Goal: Subscribe to service/newsletter

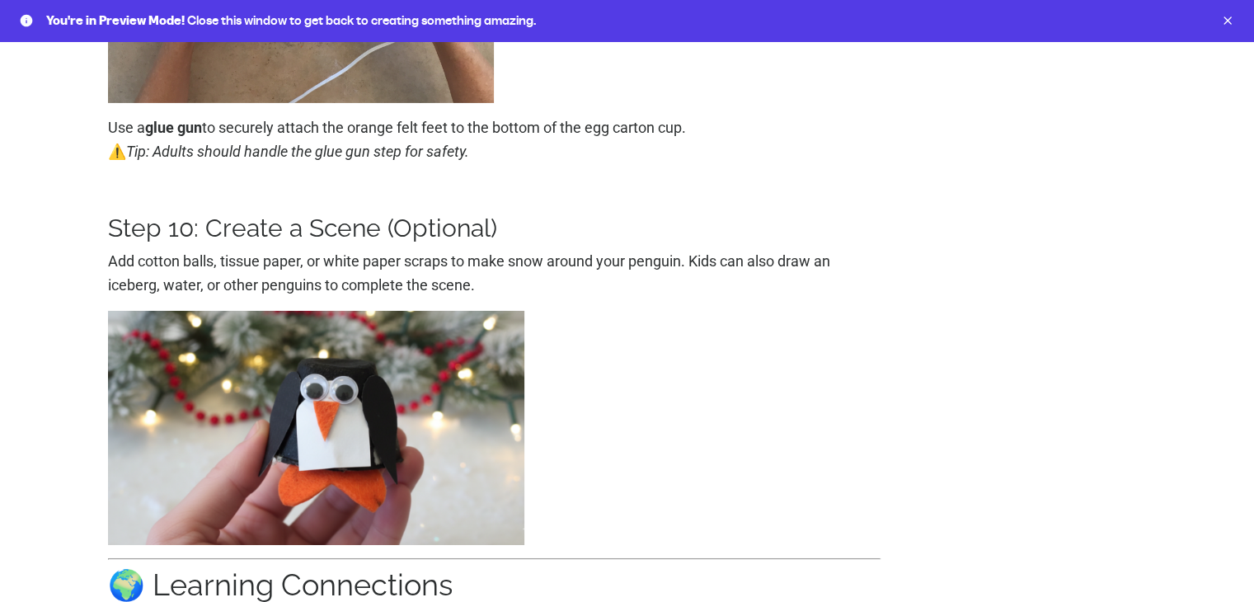
scroll to position [5361, 0]
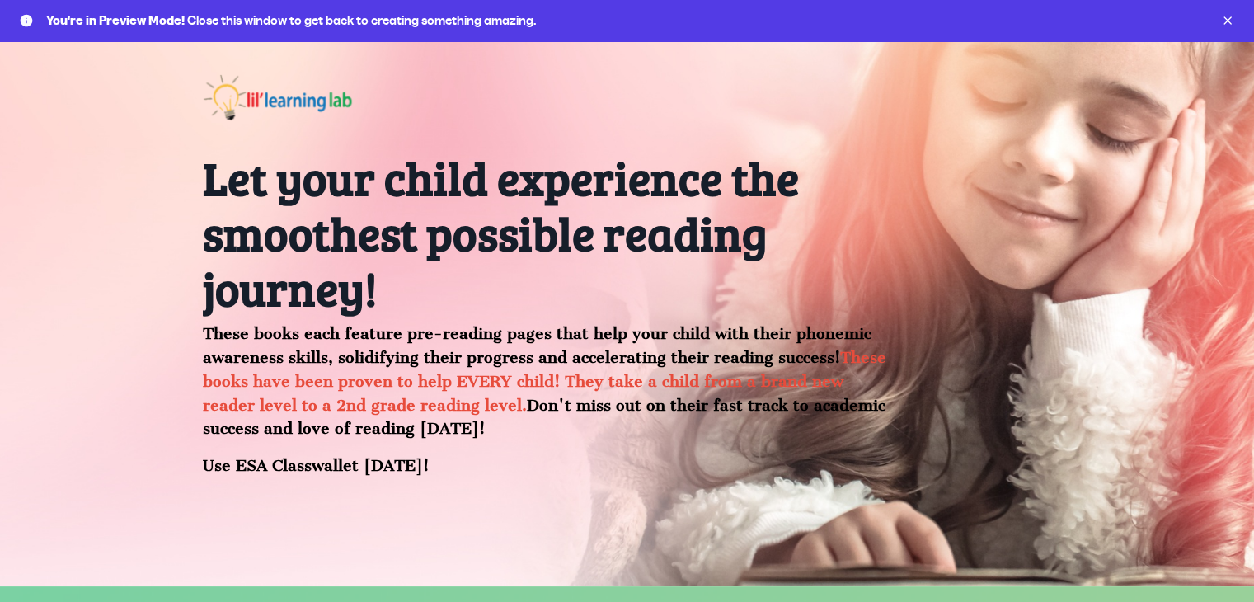
scroll to position [247, 0]
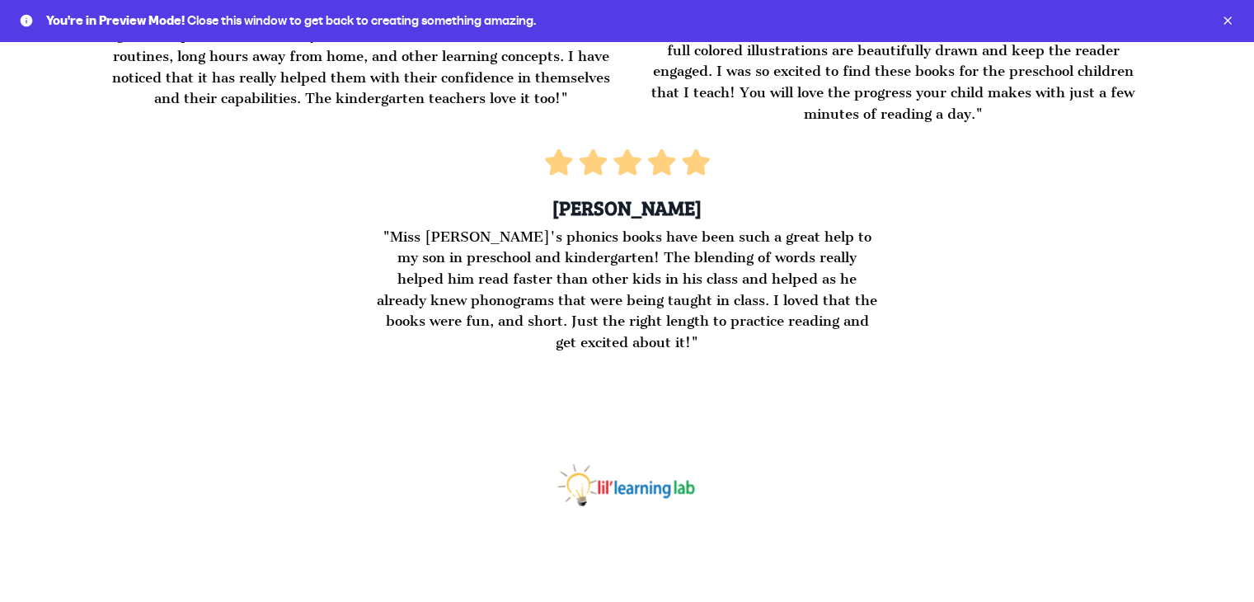
scroll to position [4167, 0]
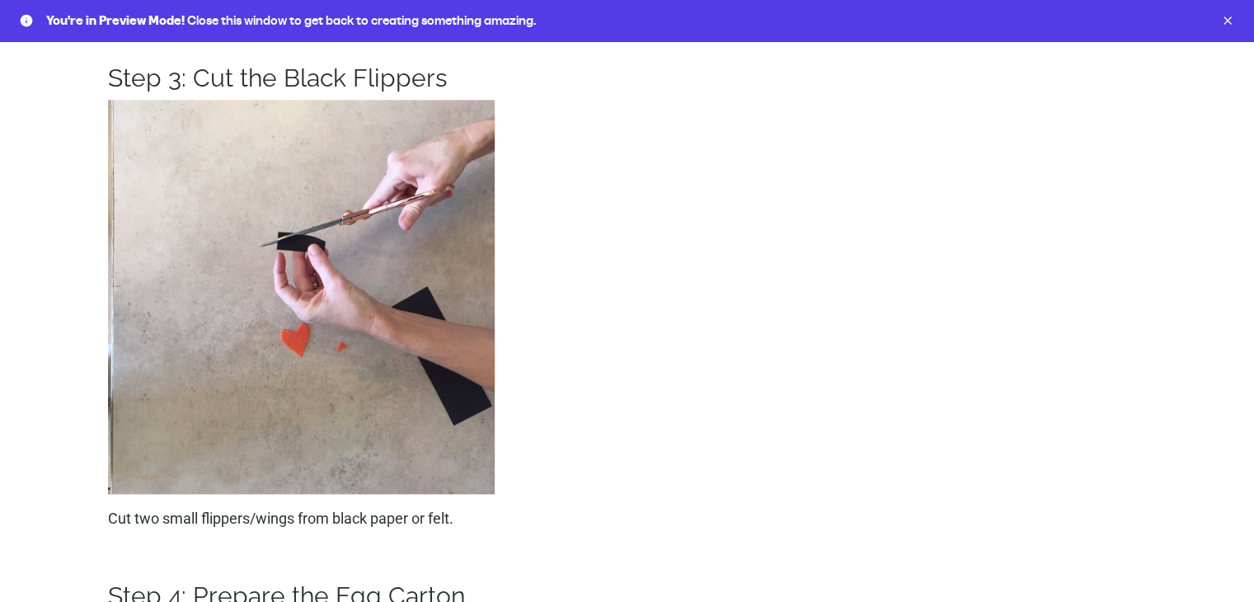
scroll to position [2557, 0]
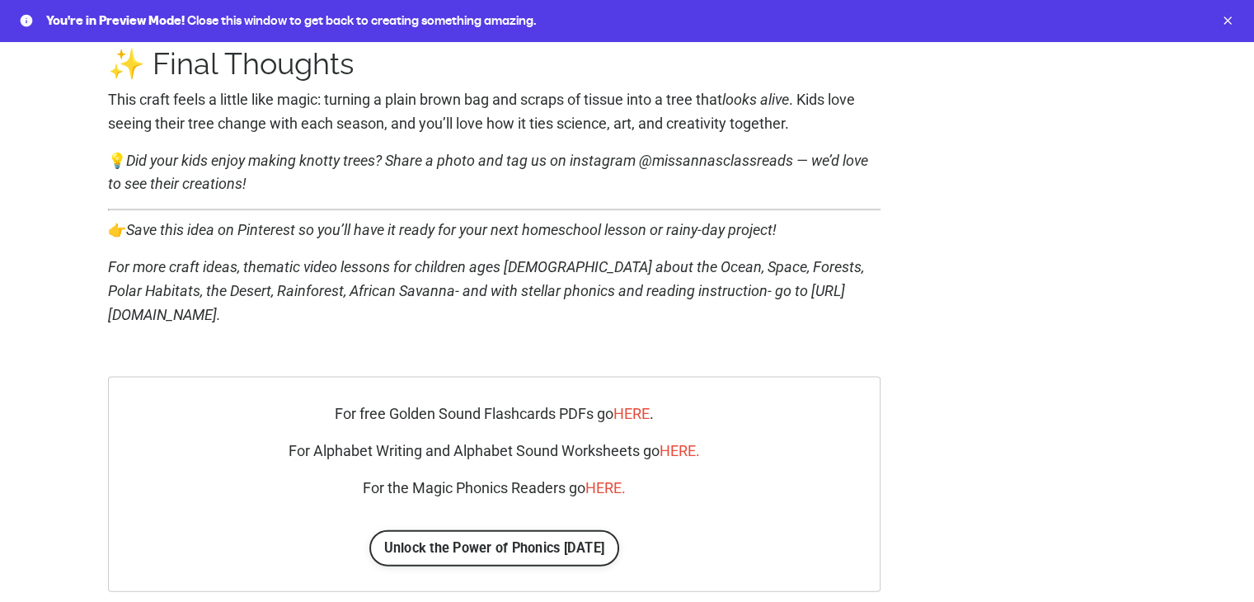
scroll to position [3736, 0]
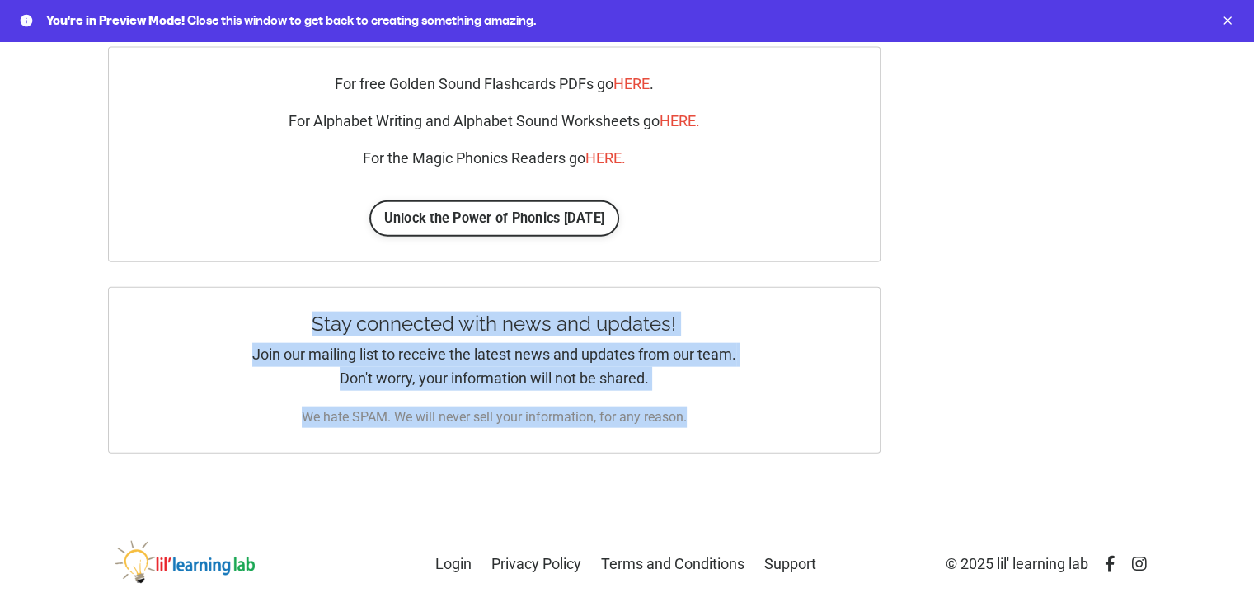
drag, startPoint x: 309, startPoint y: 320, endPoint x: 697, endPoint y: 390, distance: 393.9
click at [697, 390] on div "Stay connected with news and updates! Join our mailing list to receive the late…" at bounding box center [495, 370] width 774 height 167
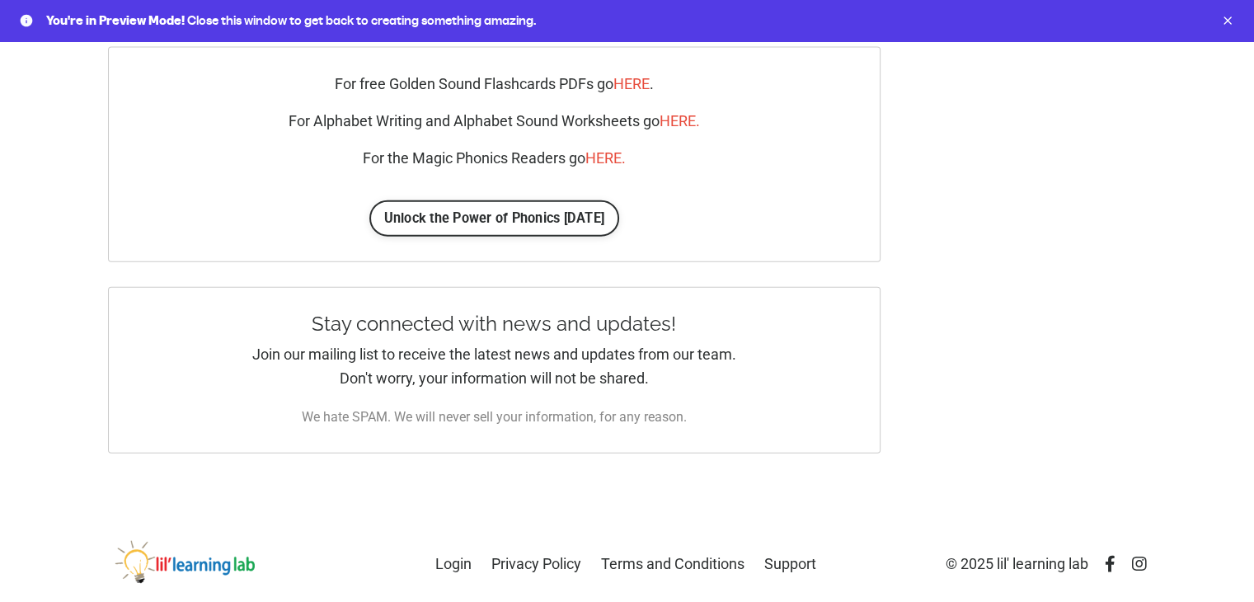
click at [674, 382] on p "Join our mailing list to receive the latest news and updates from our team. Don…" at bounding box center [494, 367] width 673 height 48
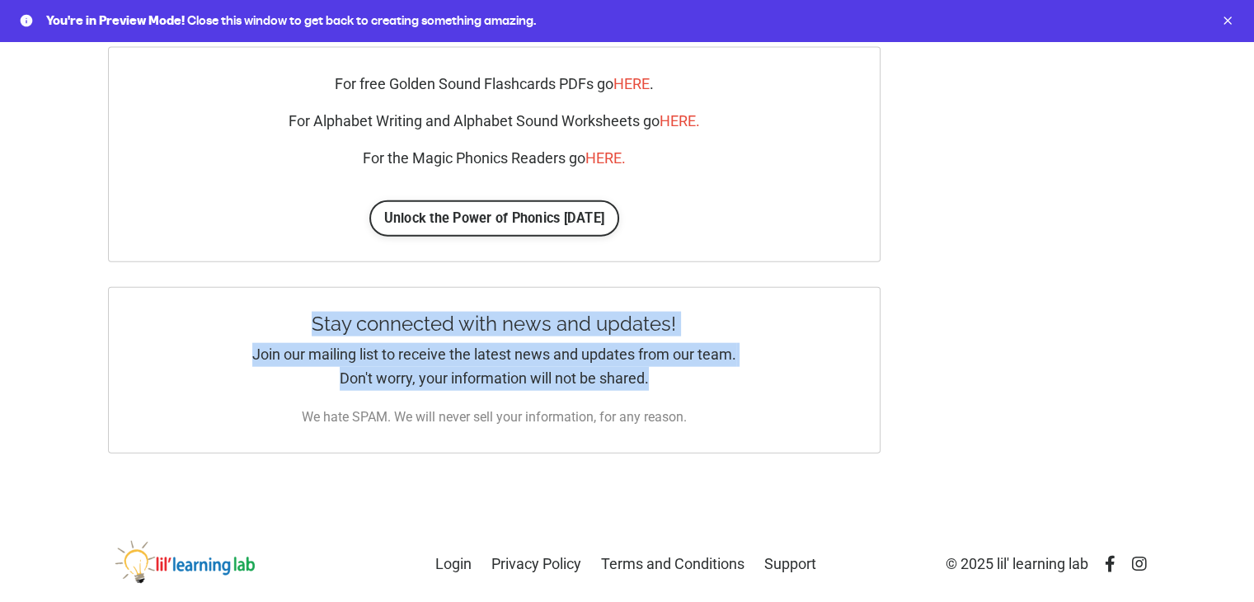
drag, startPoint x: 303, startPoint y: 320, endPoint x: 651, endPoint y: 377, distance: 351.8
click at [651, 377] on div "Stay connected with news and updates! Join our mailing list to receive the late…" at bounding box center [494, 352] width 673 height 78
click at [333, 322] on h4 "Stay connected with news and updates!" at bounding box center [494, 325] width 673 height 24
drag, startPoint x: 313, startPoint y: 322, endPoint x: 651, endPoint y: 374, distance: 341.2
click at [651, 374] on div "Stay connected with news and updates! Join our mailing list to receive the late…" at bounding box center [494, 352] width 673 height 78
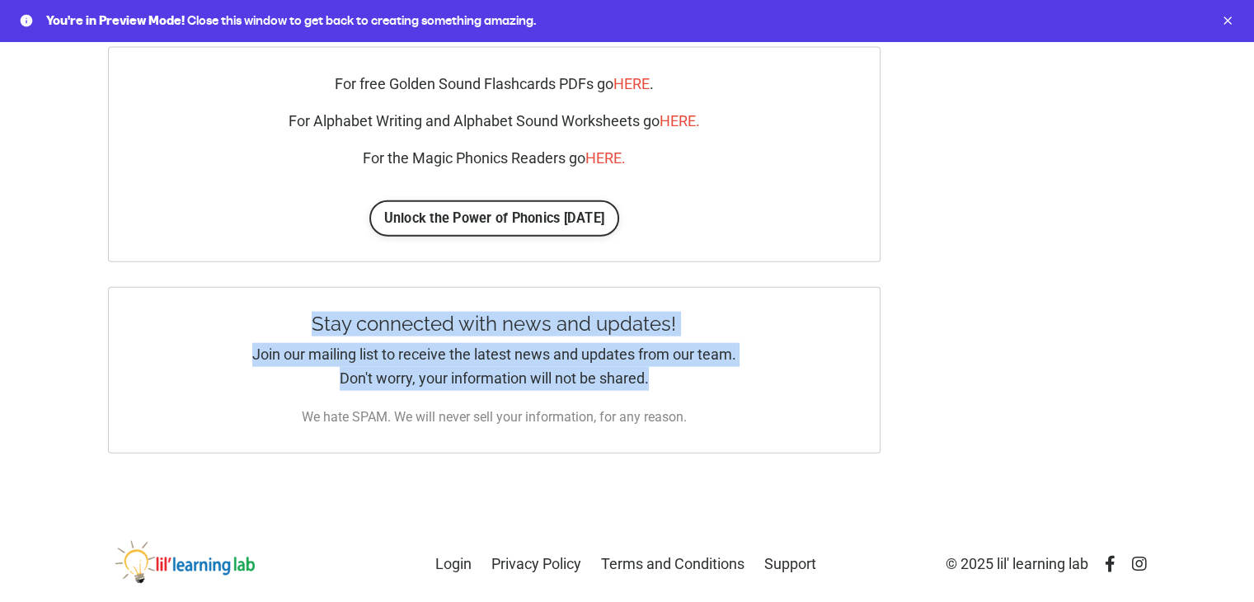
click at [666, 383] on p "Join our mailing list to receive the latest news and updates from our team. Don…" at bounding box center [494, 367] width 673 height 48
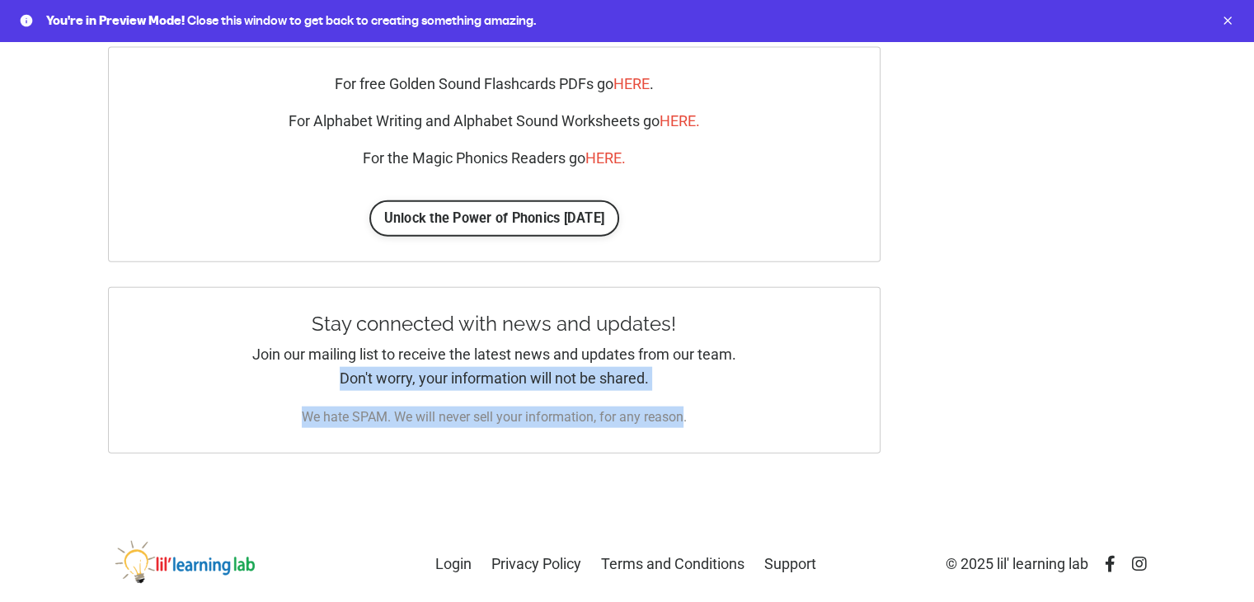
drag, startPoint x: 332, startPoint y: 379, endPoint x: 685, endPoint y: 410, distance: 355.2
click at [685, 410] on div "Stay connected with news and updates! Join our mailing list to receive the late…" at bounding box center [495, 370] width 774 height 167
click at [670, 380] on p "Join our mailing list to receive the latest news and updates from our team. Don…" at bounding box center [494, 367] width 673 height 48
drag, startPoint x: 336, startPoint y: 375, endPoint x: 671, endPoint y: 375, distance: 334.8
click at [671, 375] on p "Join our mailing list to receive the latest news and updates from our team. Don…" at bounding box center [494, 367] width 673 height 48
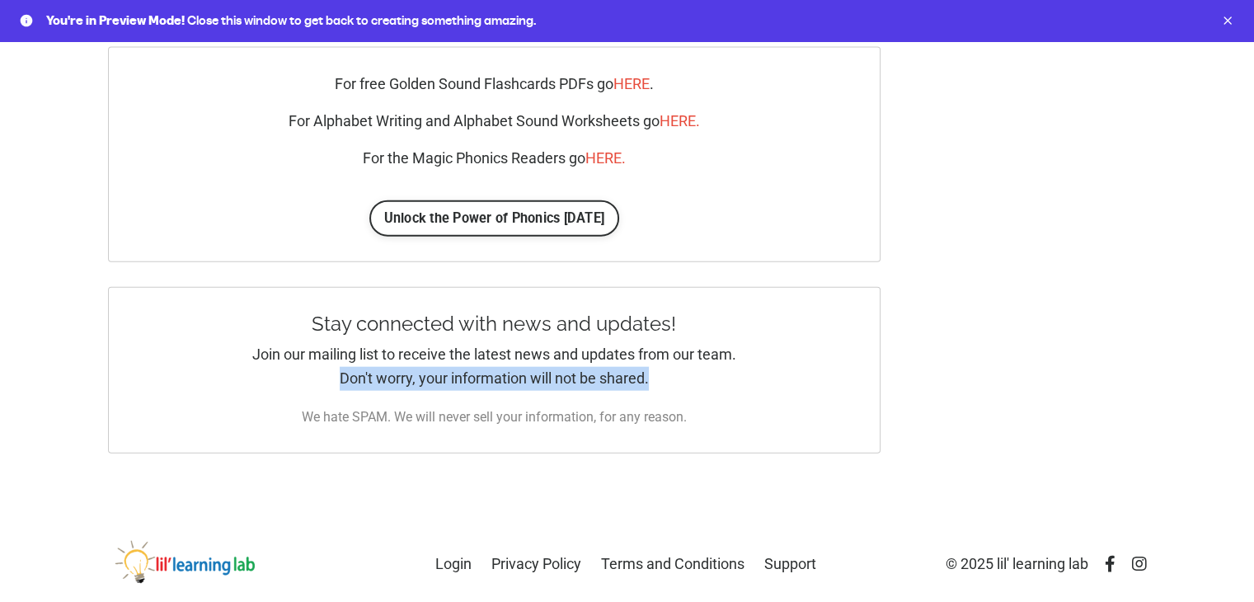
click at [671, 375] on p "Join our mailing list to receive the latest news and updates from our team. Don…" at bounding box center [494, 367] width 673 height 48
click at [667, 377] on p "Join our mailing list to receive the latest news and updates from our team. Don…" at bounding box center [494, 367] width 673 height 48
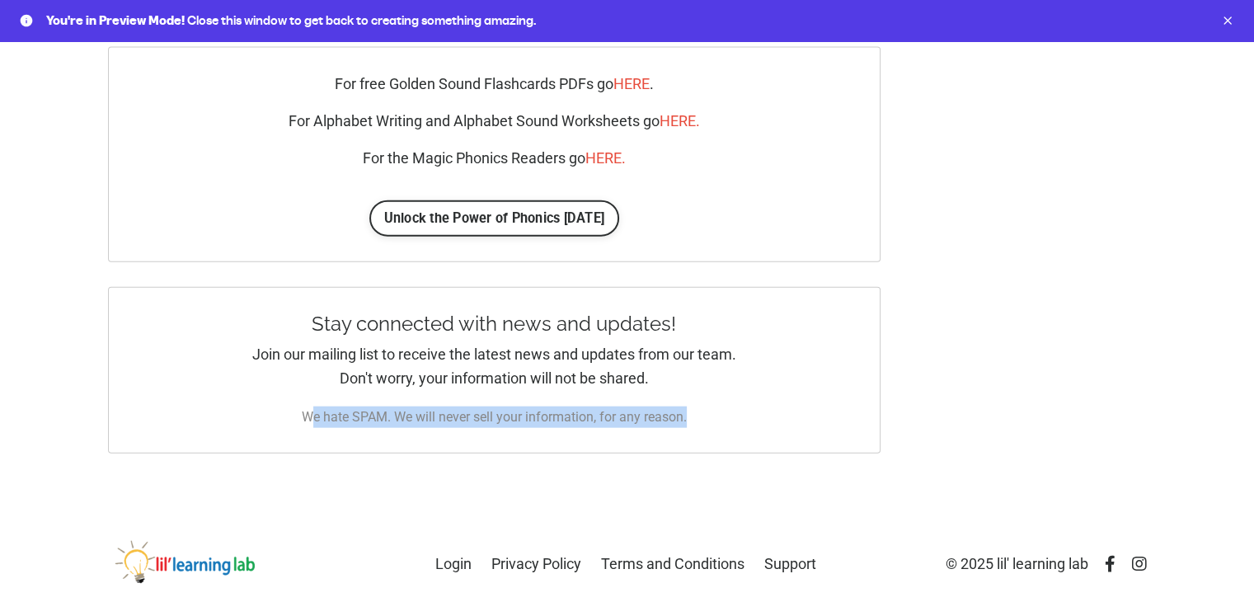
drag, startPoint x: 314, startPoint y: 388, endPoint x: 688, endPoint y: 390, distance: 373.6
click at [688, 390] on div "Stay connected with news and updates! Join our mailing list to receive the late…" at bounding box center [495, 370] width 774 height 167
click at [673, 389] on div "Stay connected with news and updates! Join our mailing list to receive the late…" at bounding box center [495, 370] width 774 height 167
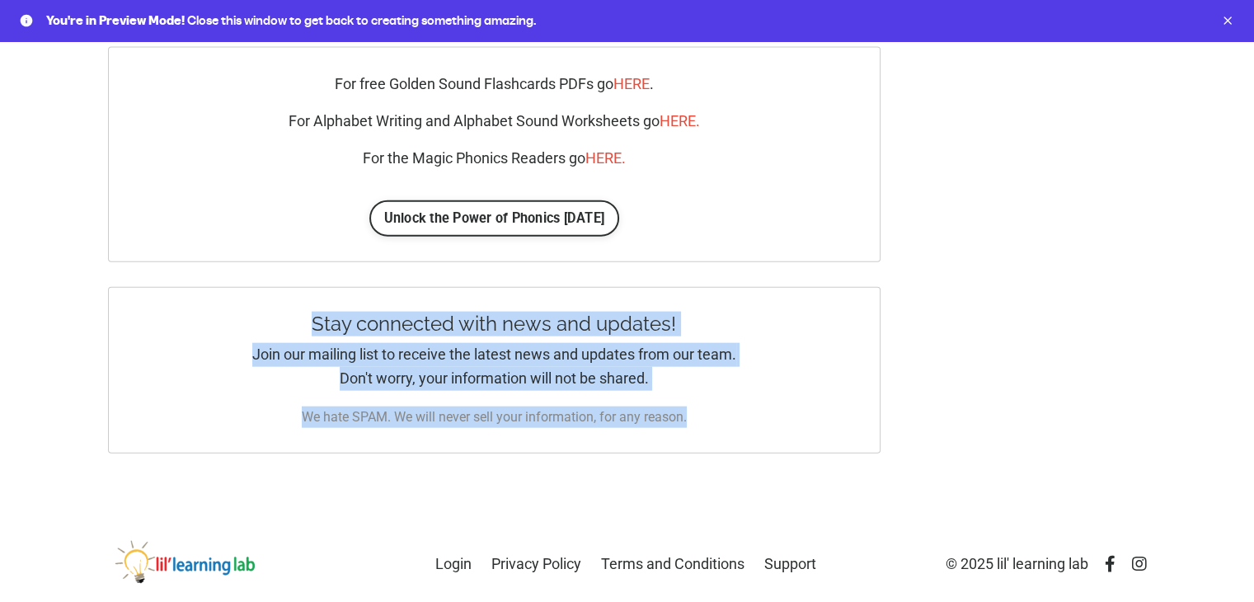
drag, startPoint x: 714, startPoint y: 418, endPoint x: 313, endPoint y: 324, distance: 411.7
click at [313, 324] on div "Stay connected with news and updates! Join our mailing list to receive the late…" at bounding box center [495, 370] width 774 height 167
click at [311, 321] on h4 "Stay connected with news and updates!" at bounding box center [494, 325] width 673 height 24
drag, startPoint x: 305, startPoint y: 318, endPoint x: 751, endPoint y: 400, distance: 453.7
click at [751, 400] on div "Stay connected with news and updates! Join our mailing list to receive the late…" at bounding box center [495, 370] width 774 height 167
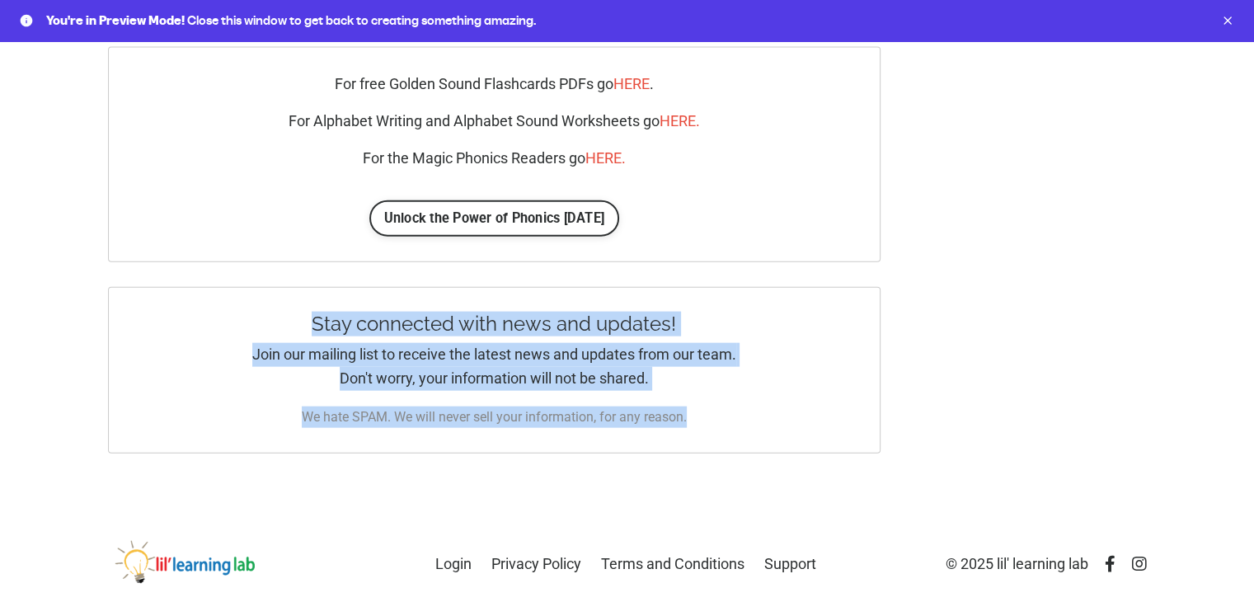
click at [311, 314] on h4 "Stay connected with news and updates!" at bounding box center [494, 325] width 673 height 24
drag, startPoint x: 308, startPoint y: 318, endPoint x: 751, endPoint y: 423, distance: 455.3
click at [751, 423] on div "Stay connected with news and updates! Join our mailing list to receive the late…" at bounding box center [495, 370] width 774 height 167
click at [670, 387] on p "Join our mailing list to receive the latest news and updates from our team. Don…" at bounding box center [494, 367] width 673 height 48
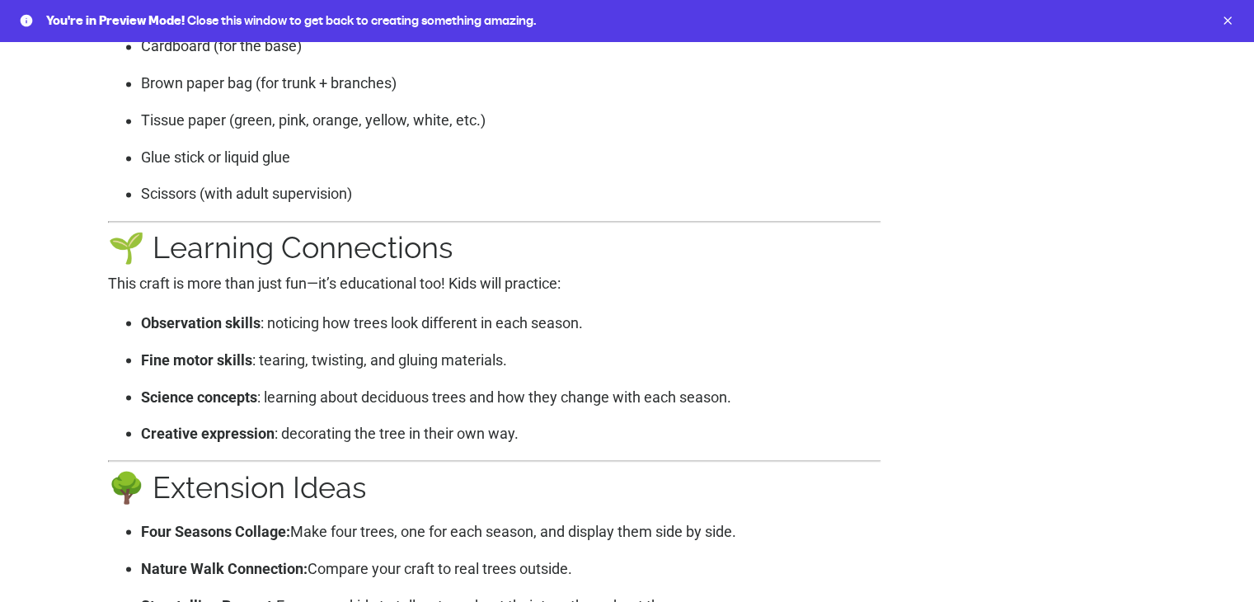
scroll to position [2499, 0]
